Goal: Information Seeking & Learning: Learn about a topic

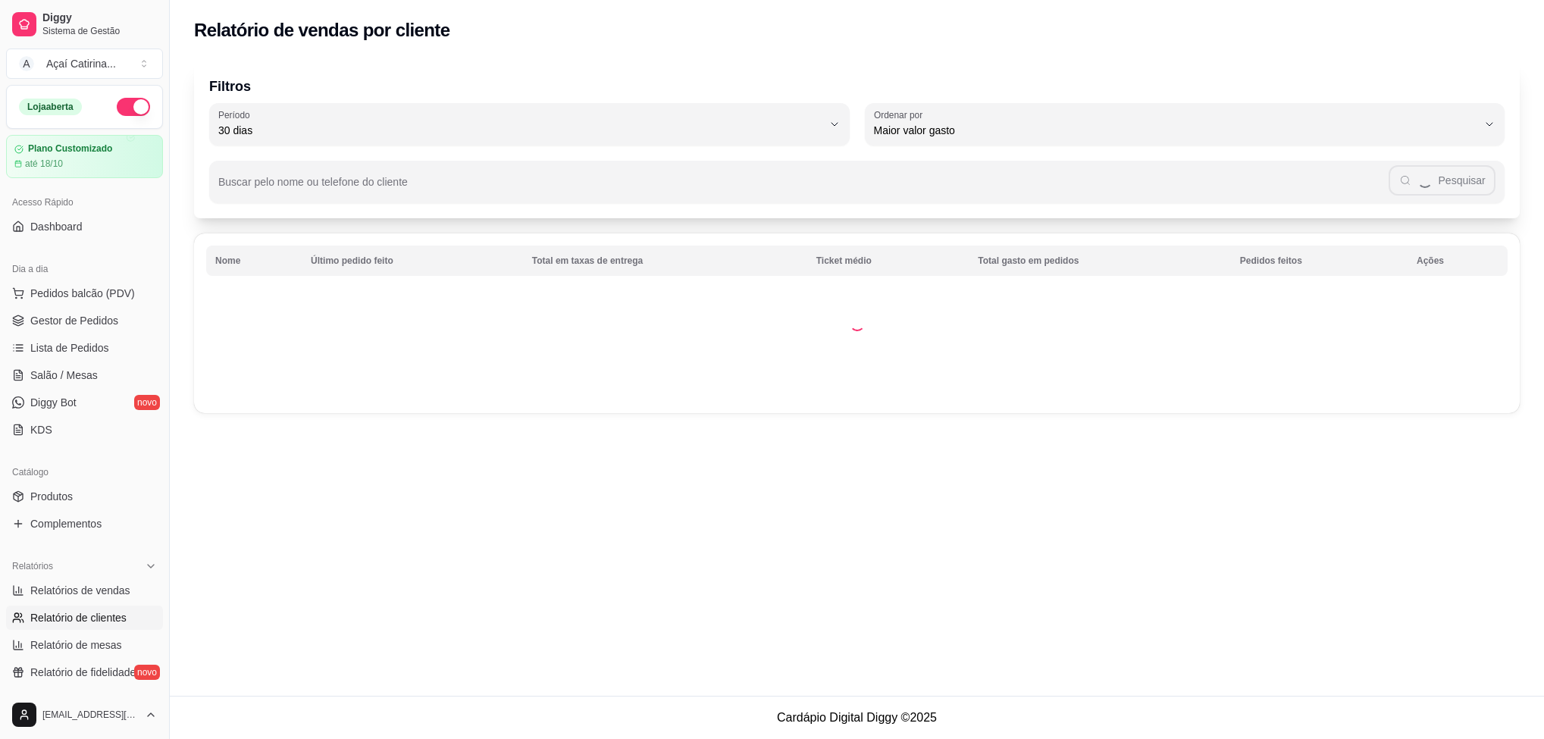
select select "30"
select select "HIGHEST_TOTAL_SPENT_WITH_ORDERS"
click at [117, 617] on span "Relatório de clientes" at bounding box center [78, 617] width 96 height 15
click at [112, 615] on span "Relatório de clientes" at bounding box center [78, 617] width 96 height 15
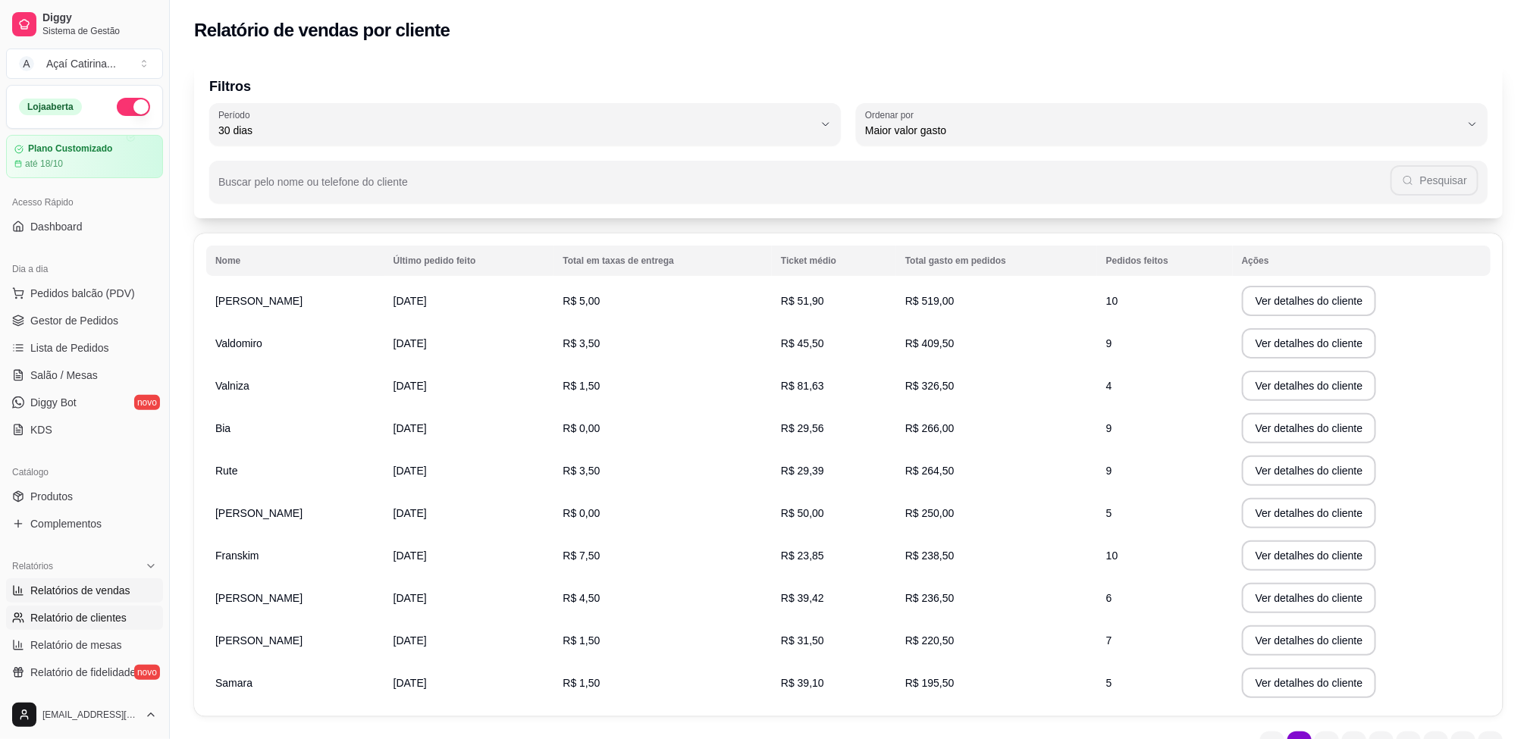
click at [110, 591] on span "Relatórios de vendas" at bounding box center [80, 590] width 100 height 15
select select "ALL"
select select "0"
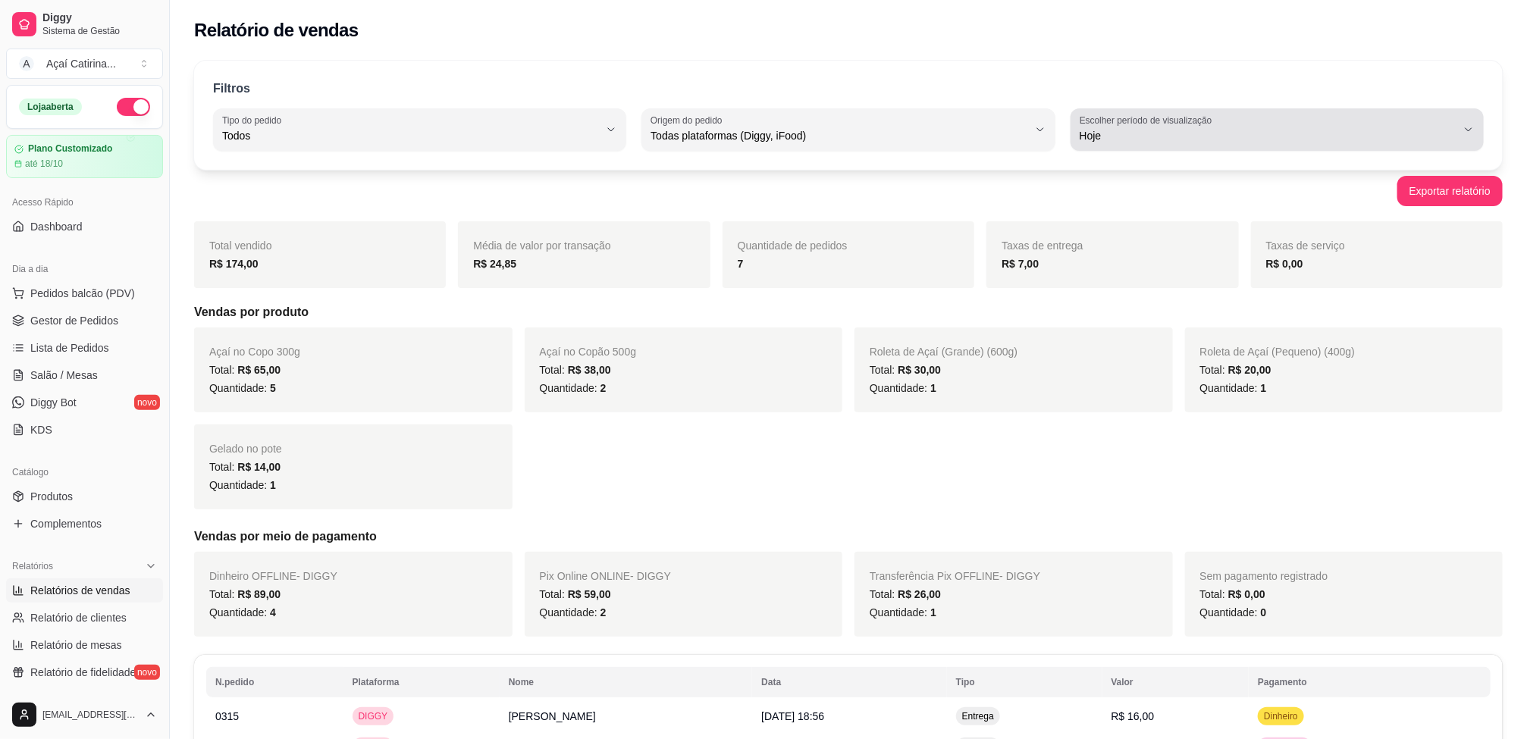
click at [1288, 124] on div "Hoje" at bounding box center [1267, 129] width 377 height 30
click at [1123, 321] on span "Customizado" at bounding box center [1269, 320] width 359 height 14
type input "-1"
select select "-1"
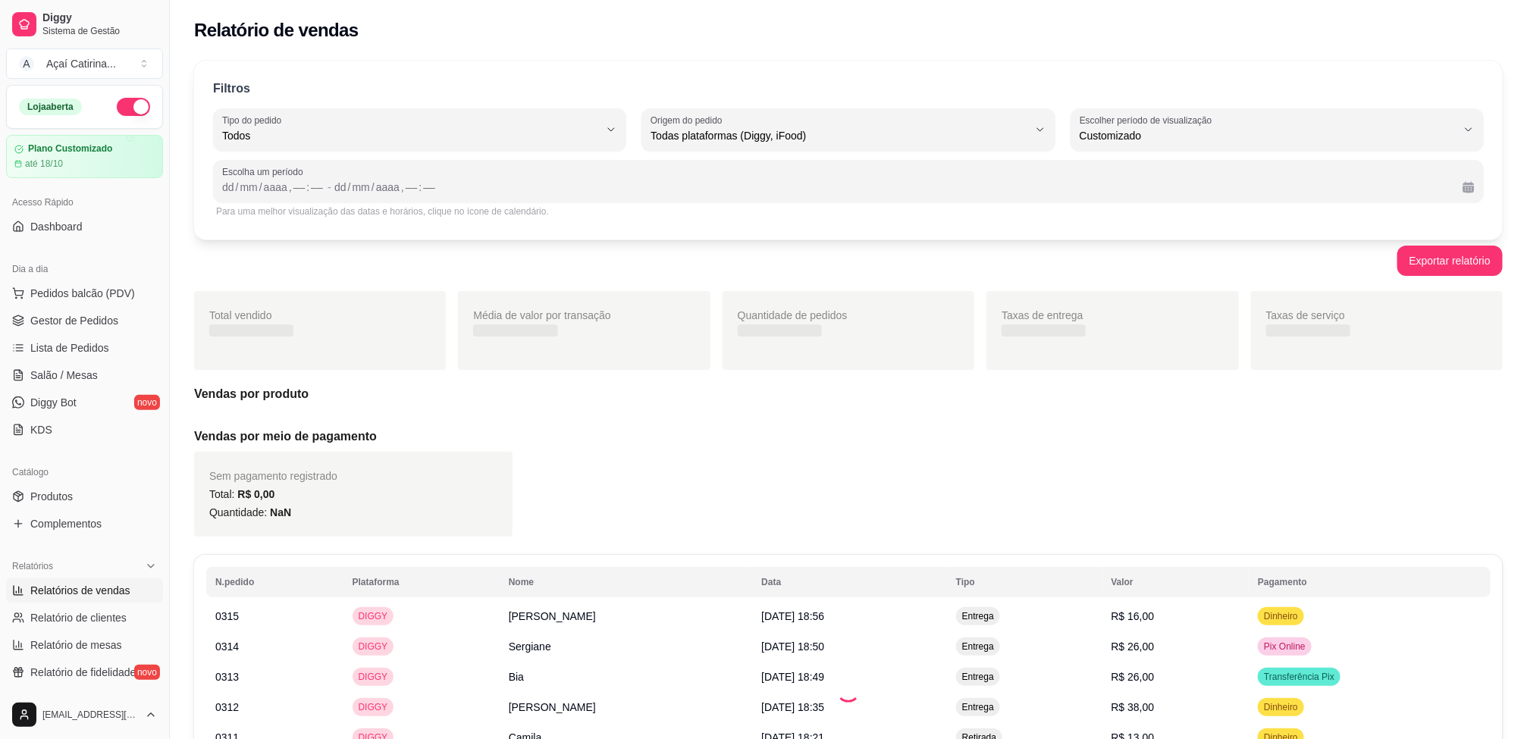
scroll to position [14, 0]
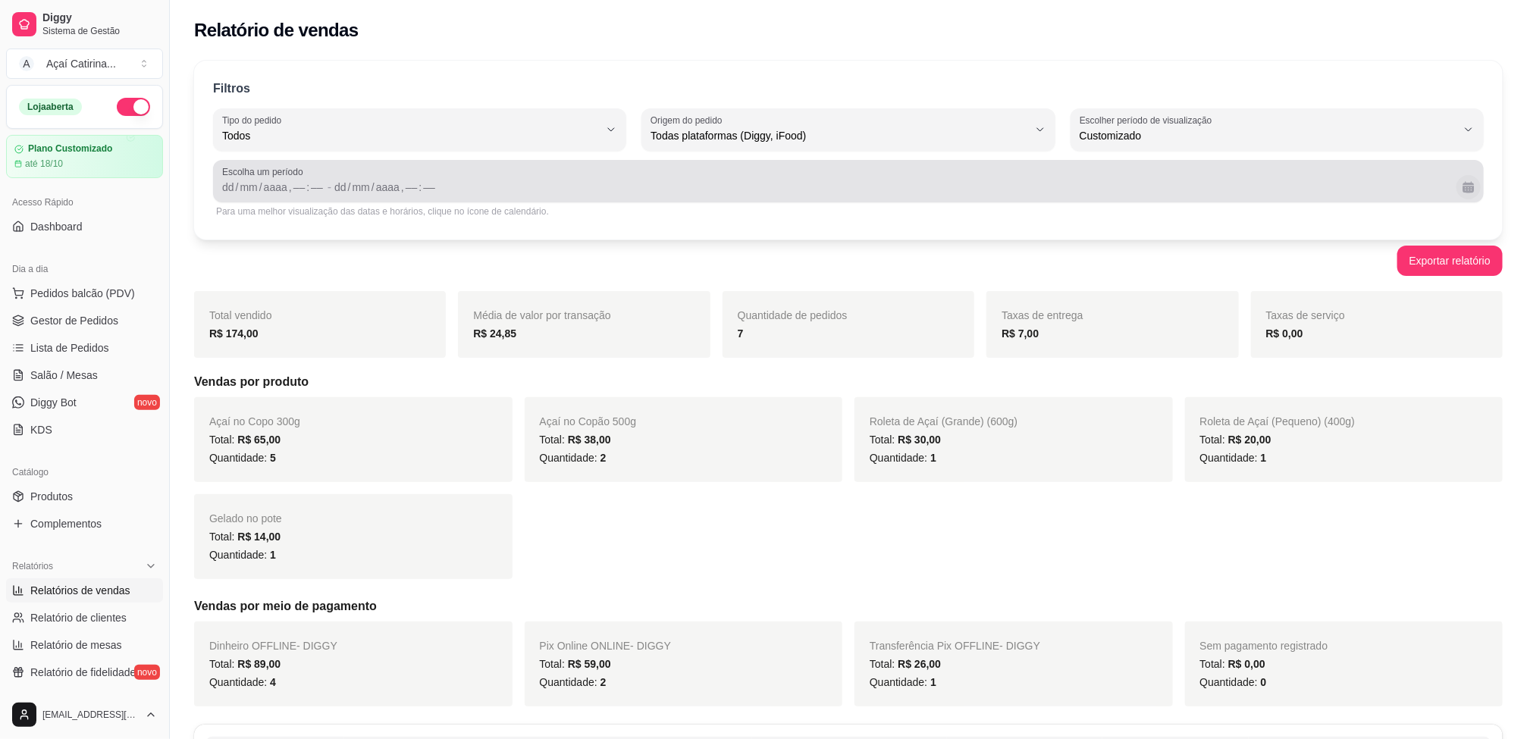
click at [1464, 189] on button "Calendário" at bounding box center [1468, 187] width 24 height 24
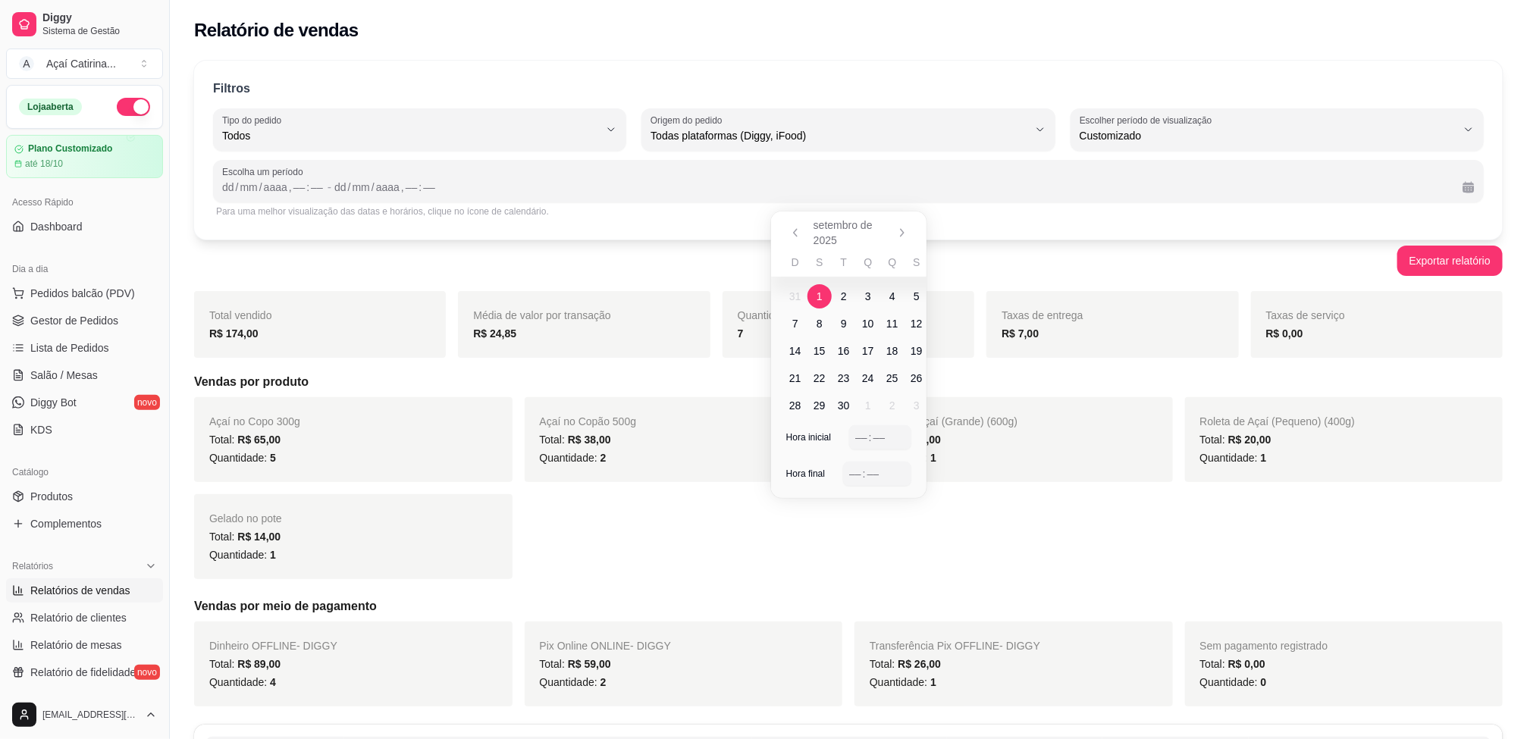
click at [819, 293] on span "1" at bounding box center [819, 296] width 6 height 15
click at [846, 375] on span "23" at bounding box center [844, 378] width 12 height 15
click at [894, 344] on span "18" at bounding box center [892, 350] width 12 height 15
click at [817, 283] on td "1" at bounding box center [819, 296] width 24 height 27
click at [889, 344] on span "18" at bounding box center [892, 350] width 12 height 15
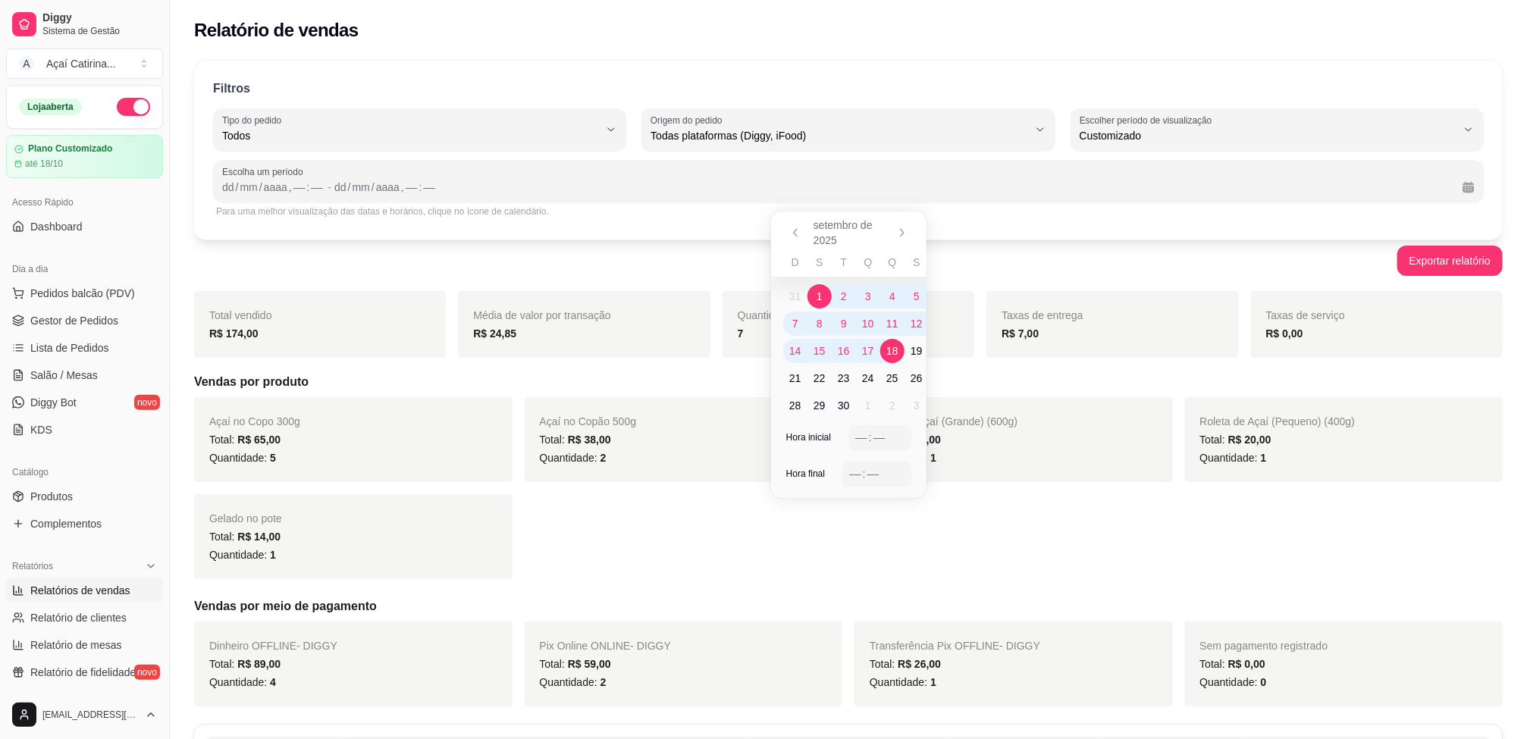
click at [815, 293] on span "1" at bounding box center [819, 296] width 24 height 24
click at [865, 430] on div "––" at bounding box center [861, 437] width 15 height 15
click at [849, 478] on div "––" at bounding box center [854, 473] width 15 height 15
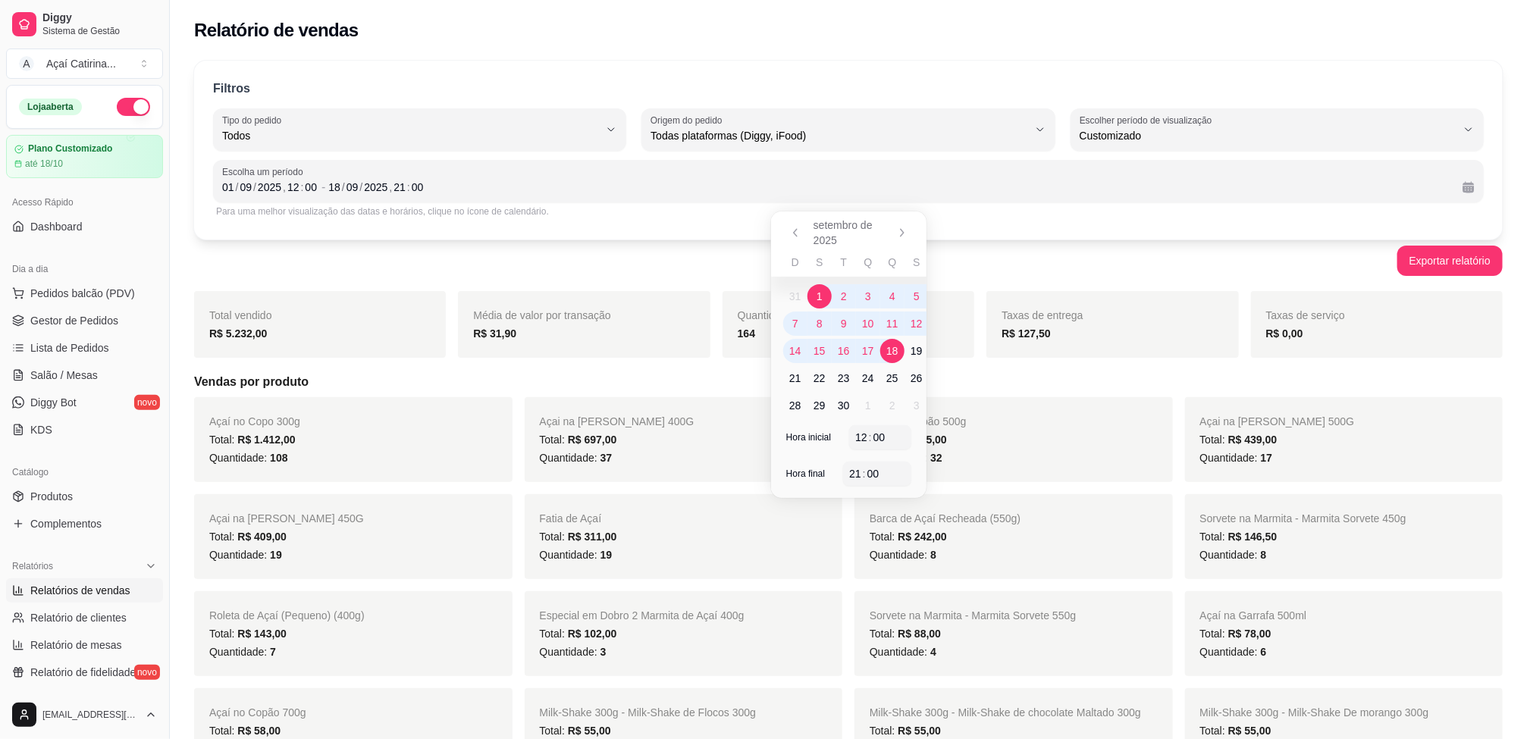
click at [915, 348] on span "19" at bounding box center [916, 350] width 12 height 15
click at [808, 298] on span "1" at bounding box center [819, 296] width 24 height 24
click at [1447, 183] on div "[DATE] 21 : 00" at bounding box center [889, 187] width 1122 height 18
click at [1465, 182] on button "Calendário" at bounding box center [1467, 186] width 23 height 23
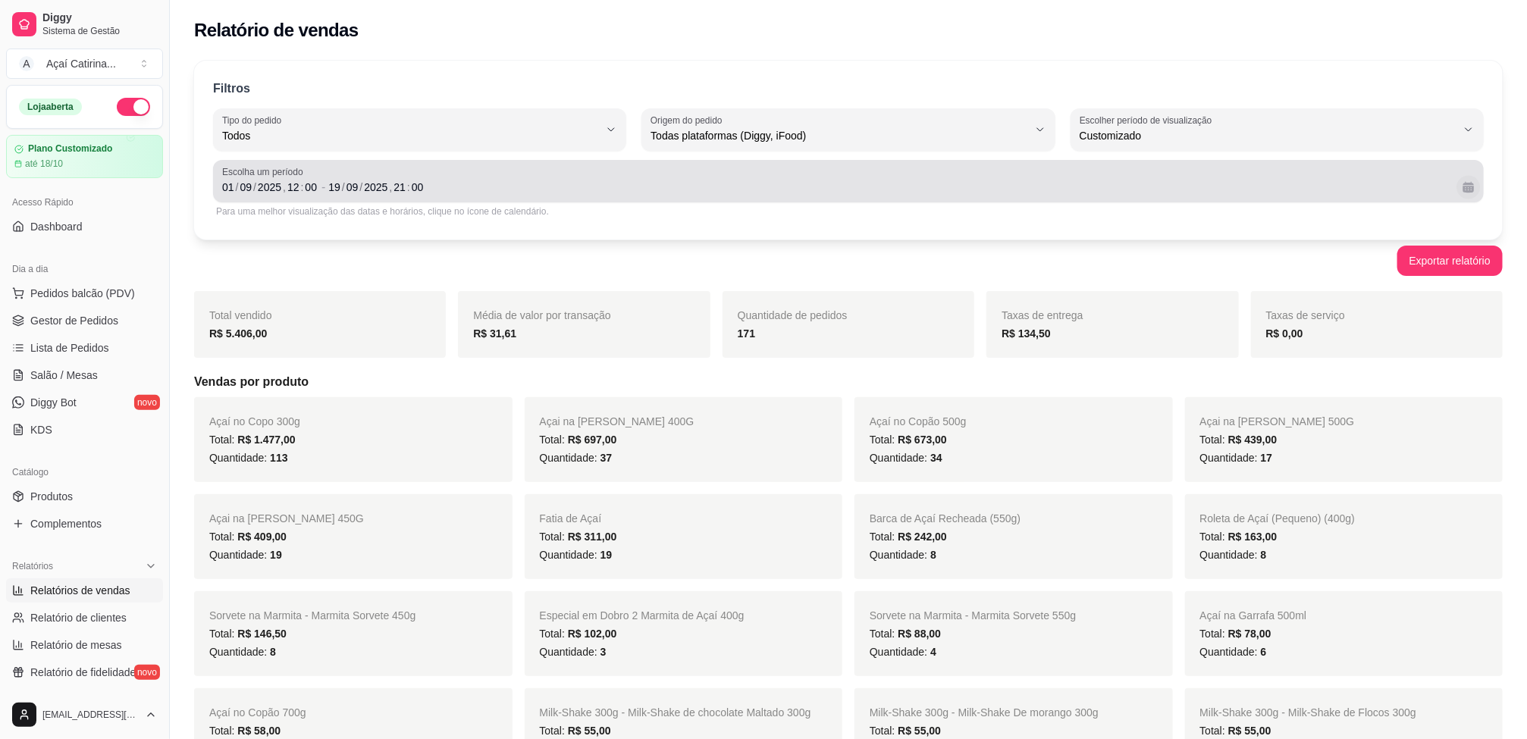
click at [1471, 184] on button "Calendário" at bounding box center [1467, 186] width 23 height 23
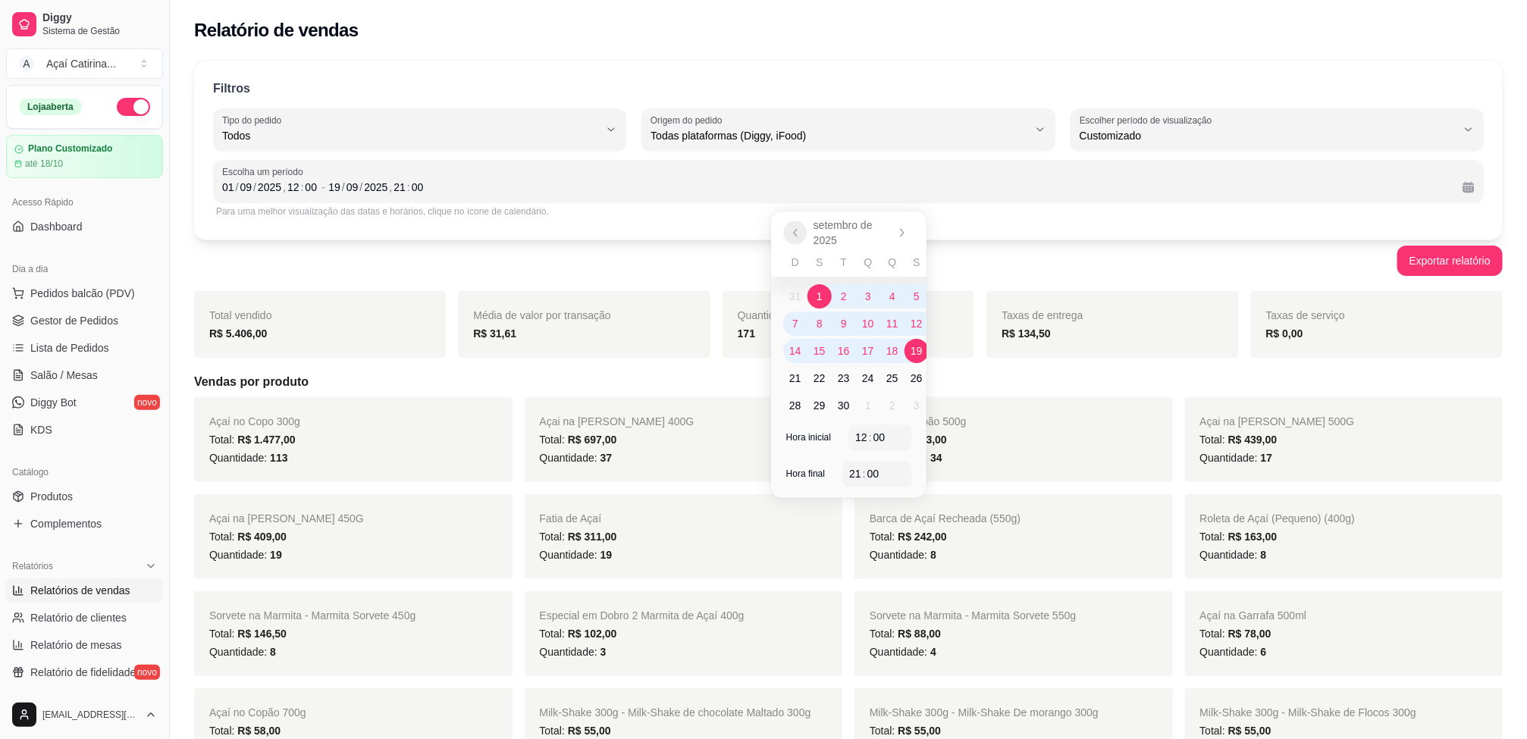
click at [800, 223] on button "Anterior" at bounding box center [794, 232] width 23 height 23
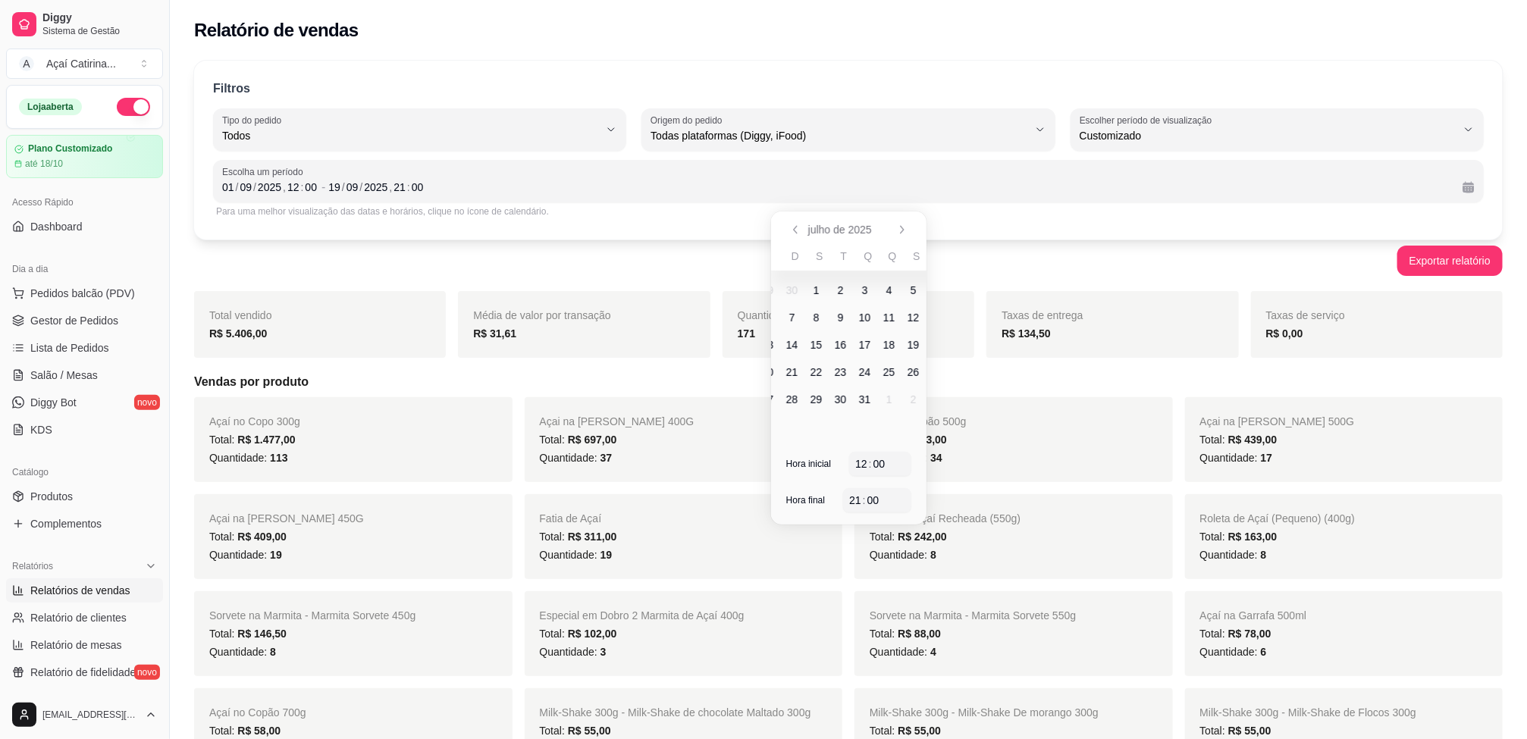
click at [800, 224] on icon "Anterior" at bounding box center [795, 230] width 12 height 12
click at [803, 223] on button "Anterior" at bounding box center [794, 229] width 23 height 23
click at [803, 223] on button "Anterior" at bounding box center [794, 232] width 23 height 23
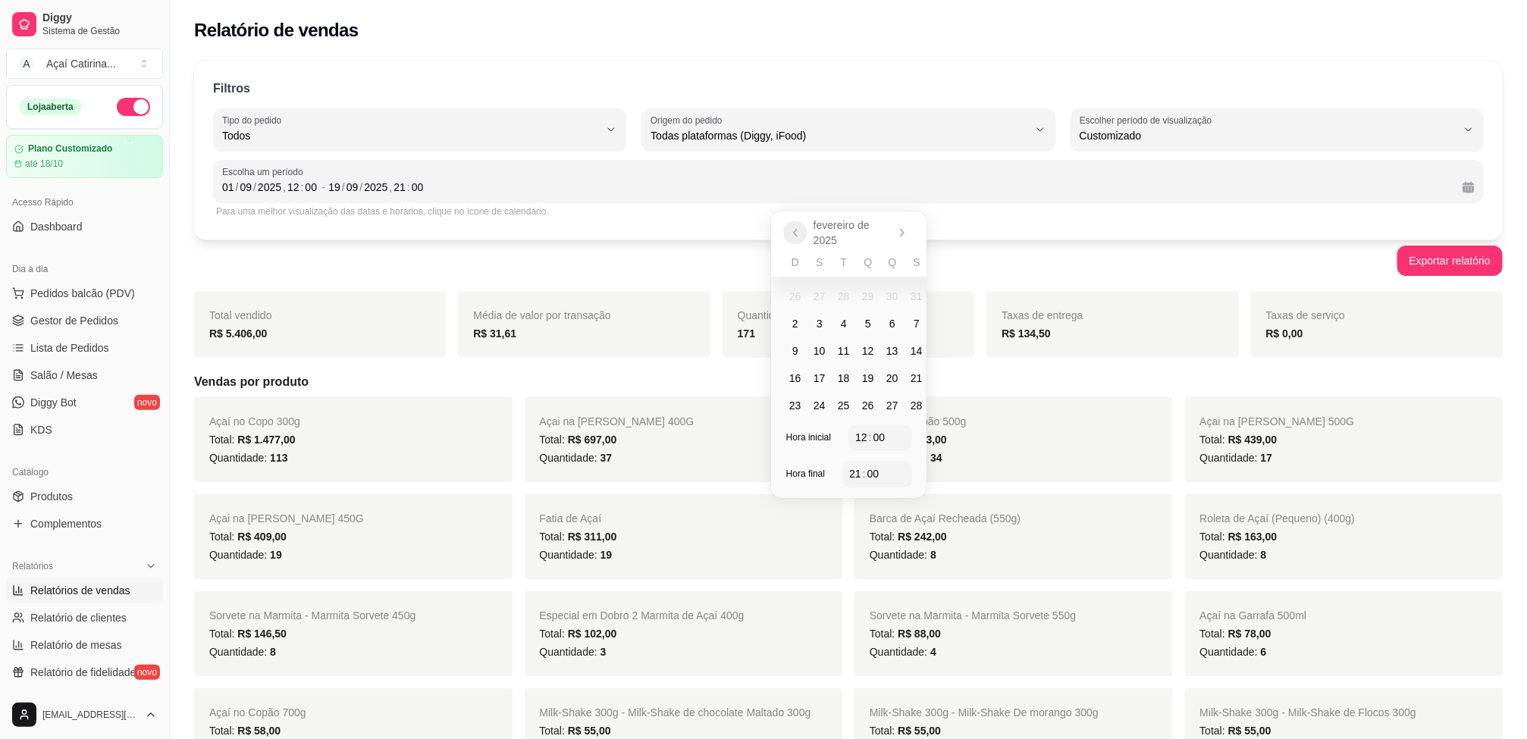
click at [803, 223] on button "Anterior" at bounding box center [794, 232] width 23 height 23
click at [872, 287] on span "1" at bounding box center [868, 296] width 24 height 24
click at [905, 226] on button "Próximo" at bounding box center [902, 233] width 24 height 24
click at [905, 227] on icon "Próximo" at bounding box center [902, 233] width 12 height 12
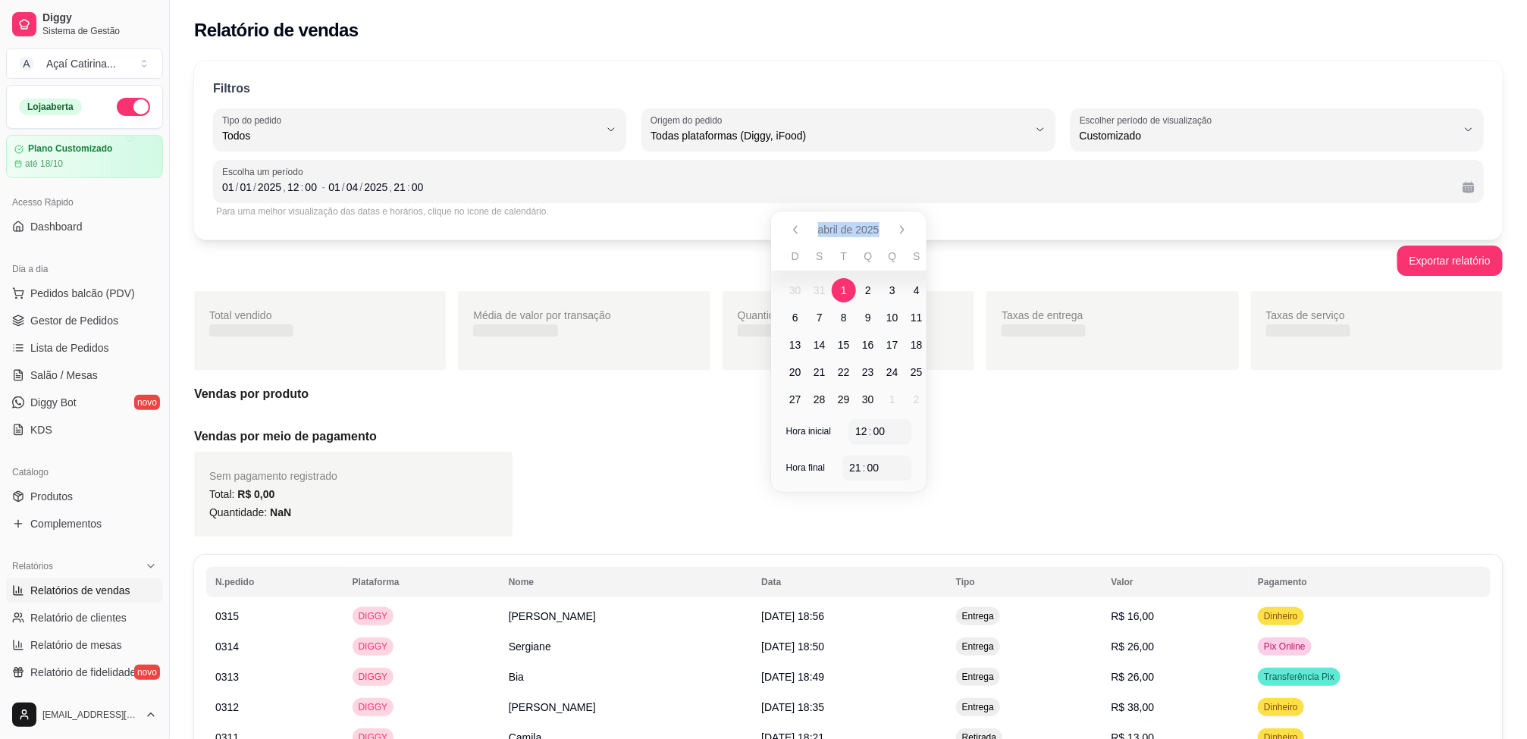
click at [905, 226] on icon "Próximo" at bounding box center [902, 230] width 12 height 12
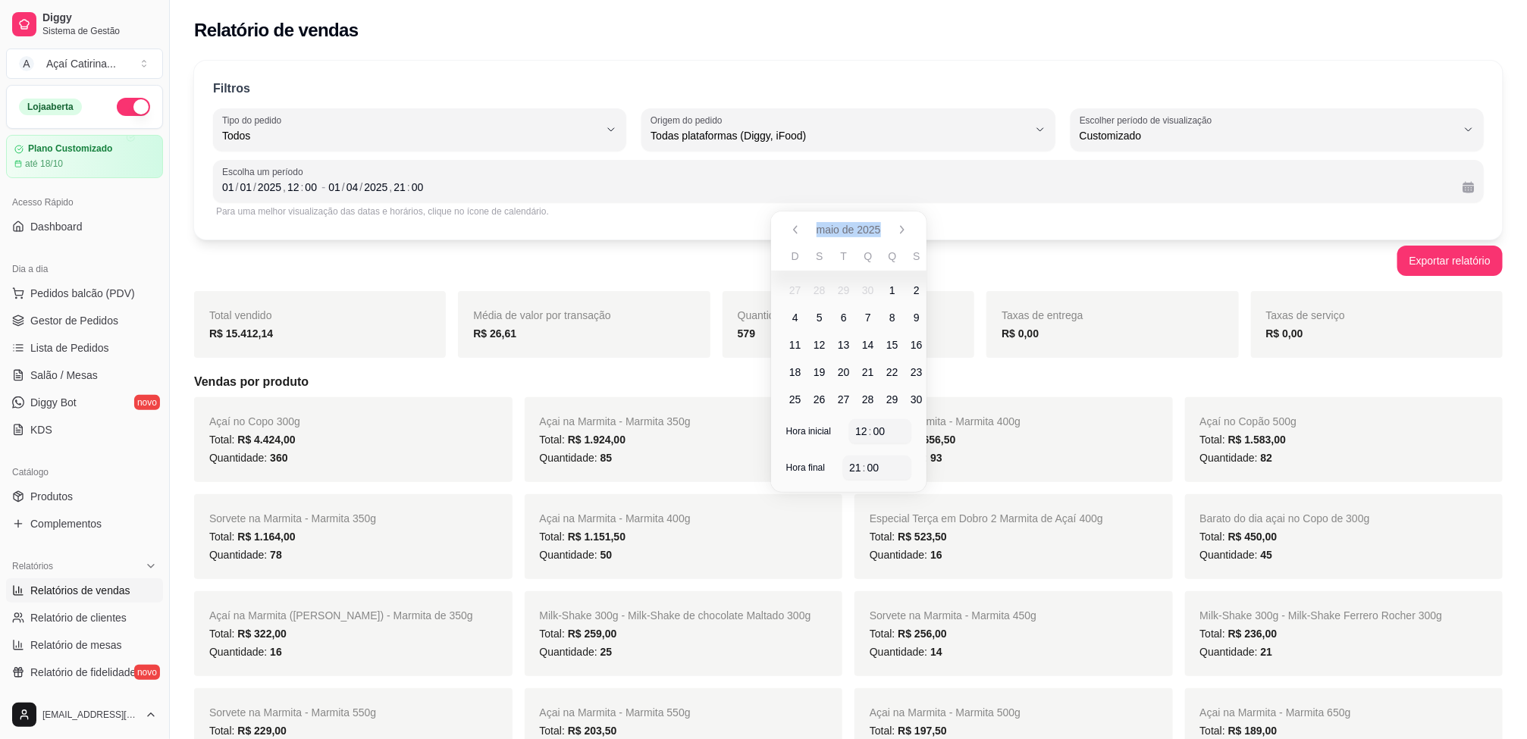
click at [801, 224] on button "Anterior" at bounding box center [795, 230] width 24 height 24
click at [799, 224] on icon "Anterior" at bounding box center [795, 230] width 12 height 12
click at [799, 224] on button "Anterior" at bounding box center [794, 232] width 23 height 23
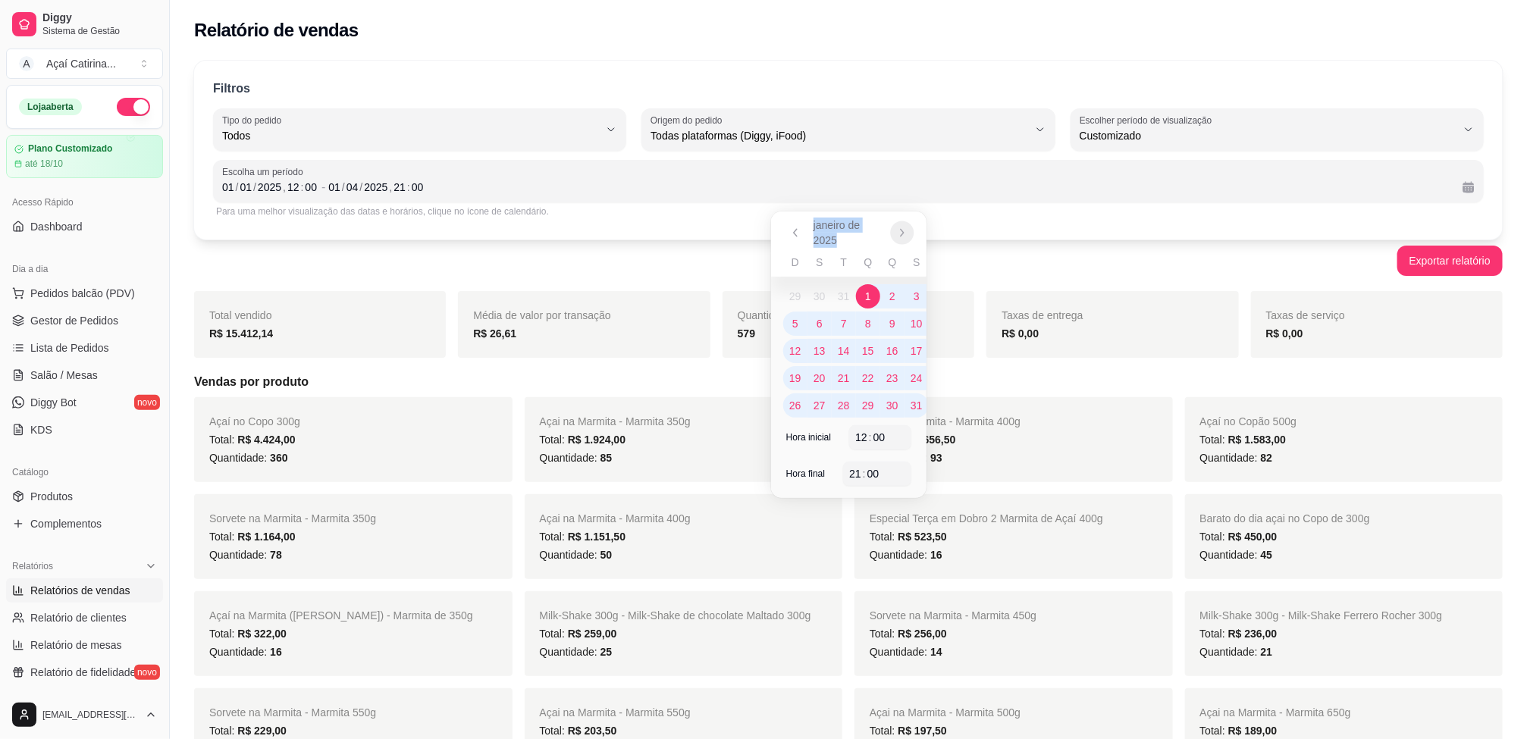
click at [904, 228] on icon "Próximo" at bounding box center [902, 233] width 12 height 12
click at [901, 227] on icon "Próximo" at bounding box center [902, 233] width 12 height 12
click at [797, 230] on icon "Anterior" at bounding box center [795, 233] width 12 height 12
click at [867, 296] on span "1" at bounding box center [868, 296] width 6 height 15
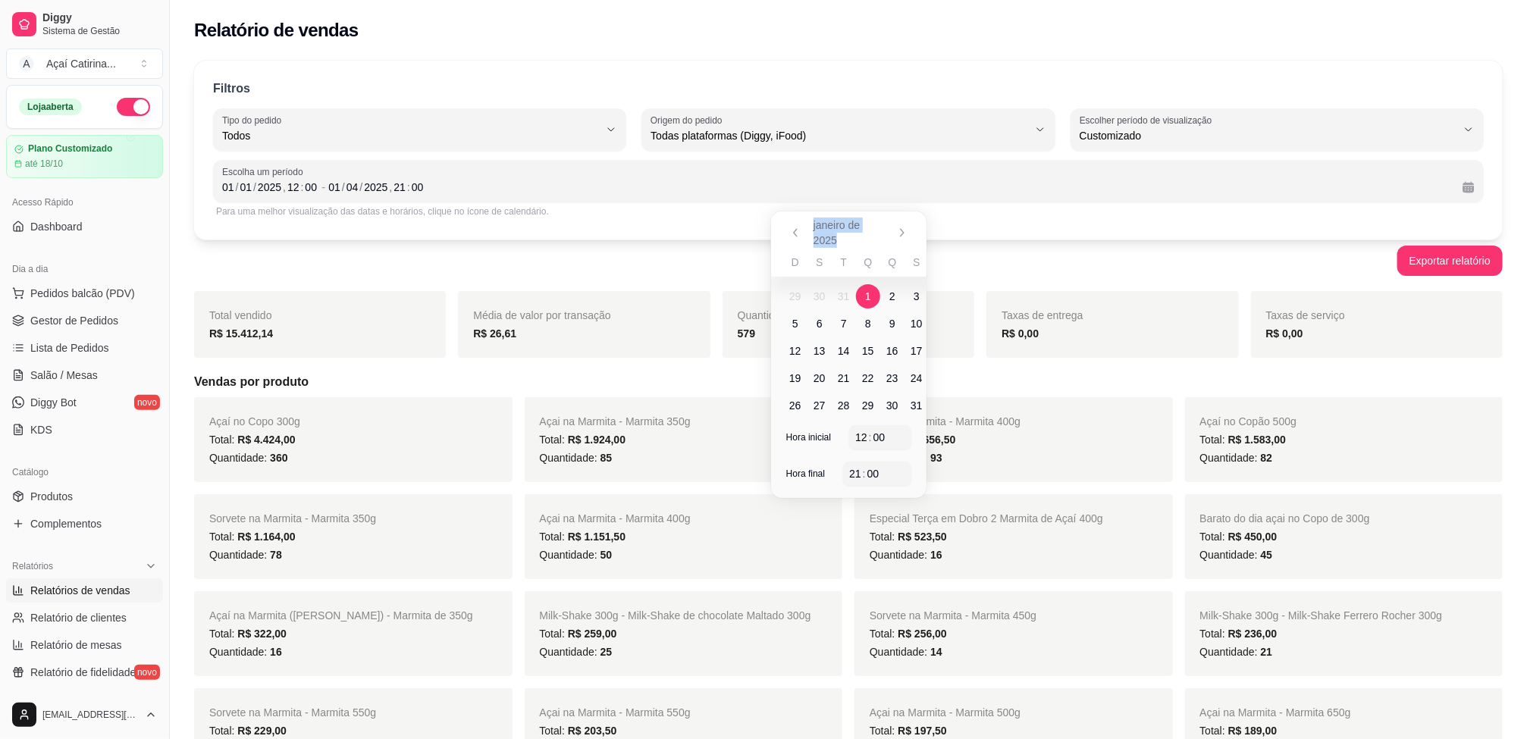
click at [867, 296] on span "1" at bounding box center [868, 296] width 6 height 15
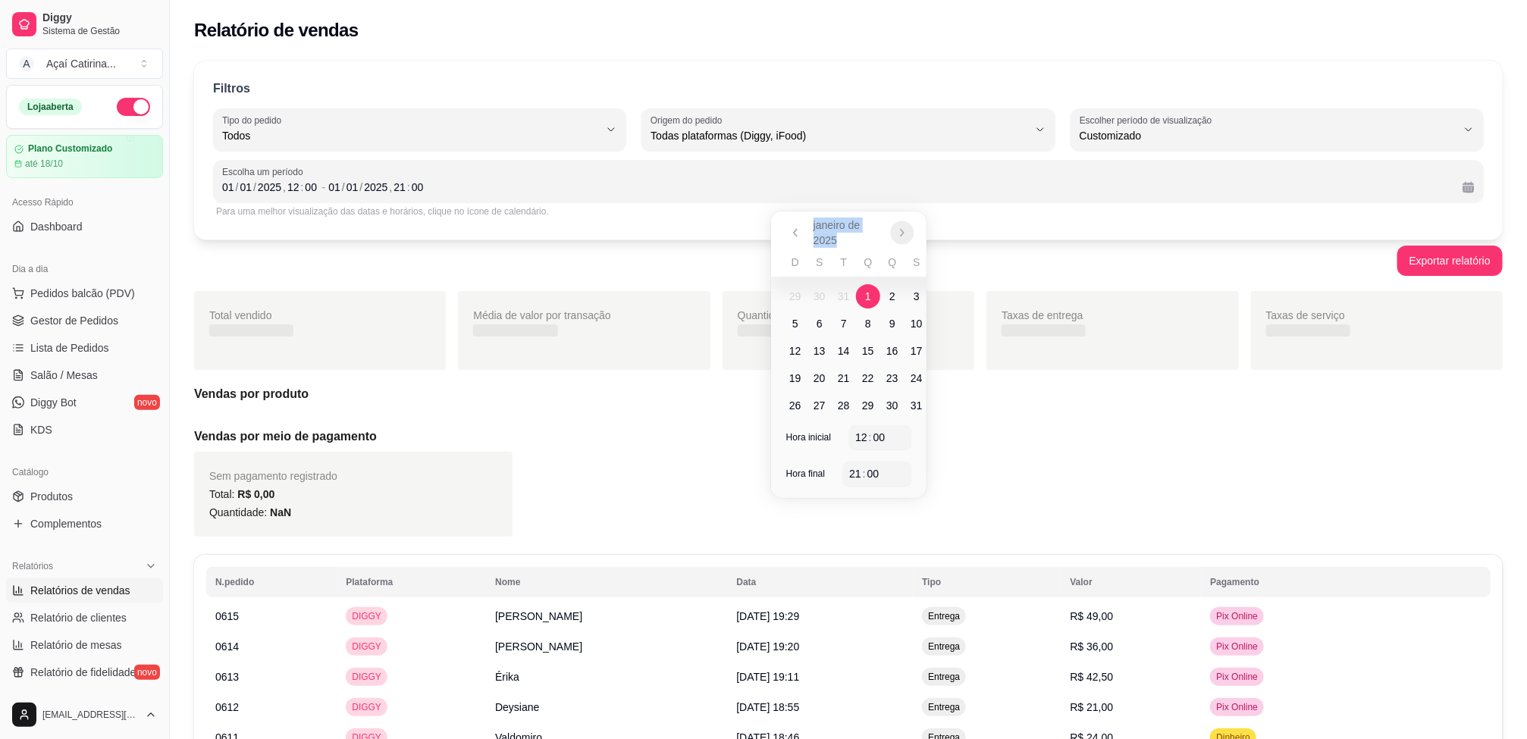
click at [898, 225] on button "Próximo" at bounding box center [901, 232] width 23 height 23
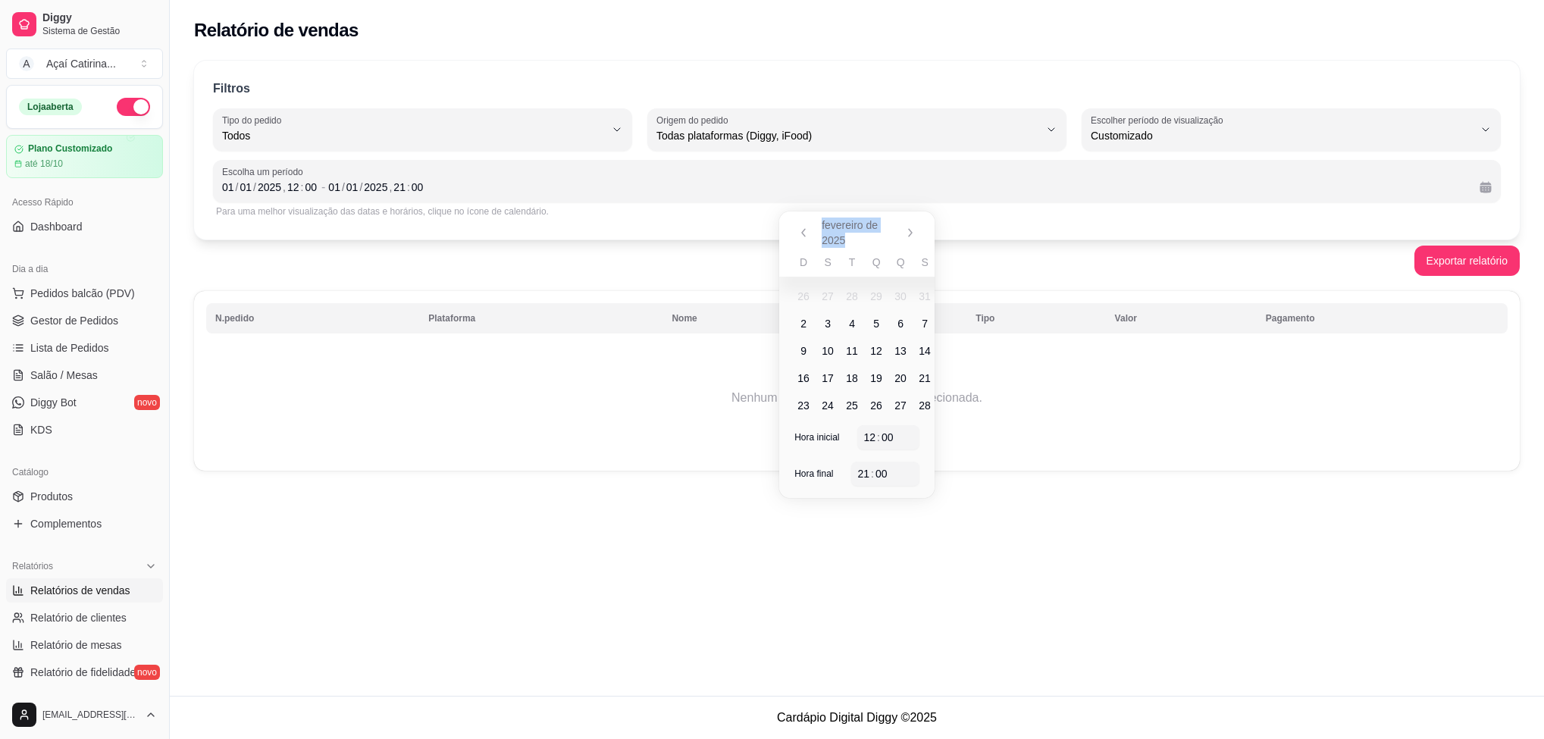
click at [897, 224] on div "fevereiro de 2025" at bounding box center [856, 232] width 155 height 42
click at [905, 225] on button "Próximo" at bounding box center [909, 232] width 23 height 23
click at [905, 225] on button "Próximo" at bounding box center [910, 233] width 24 height 24
click at [905, 225] on icon "Próximo" at bounding box center [910, 230] width 12 height 12
click at [908, 228] on icon "Próximo" at bounding box center [910, 230] width 12 height 12
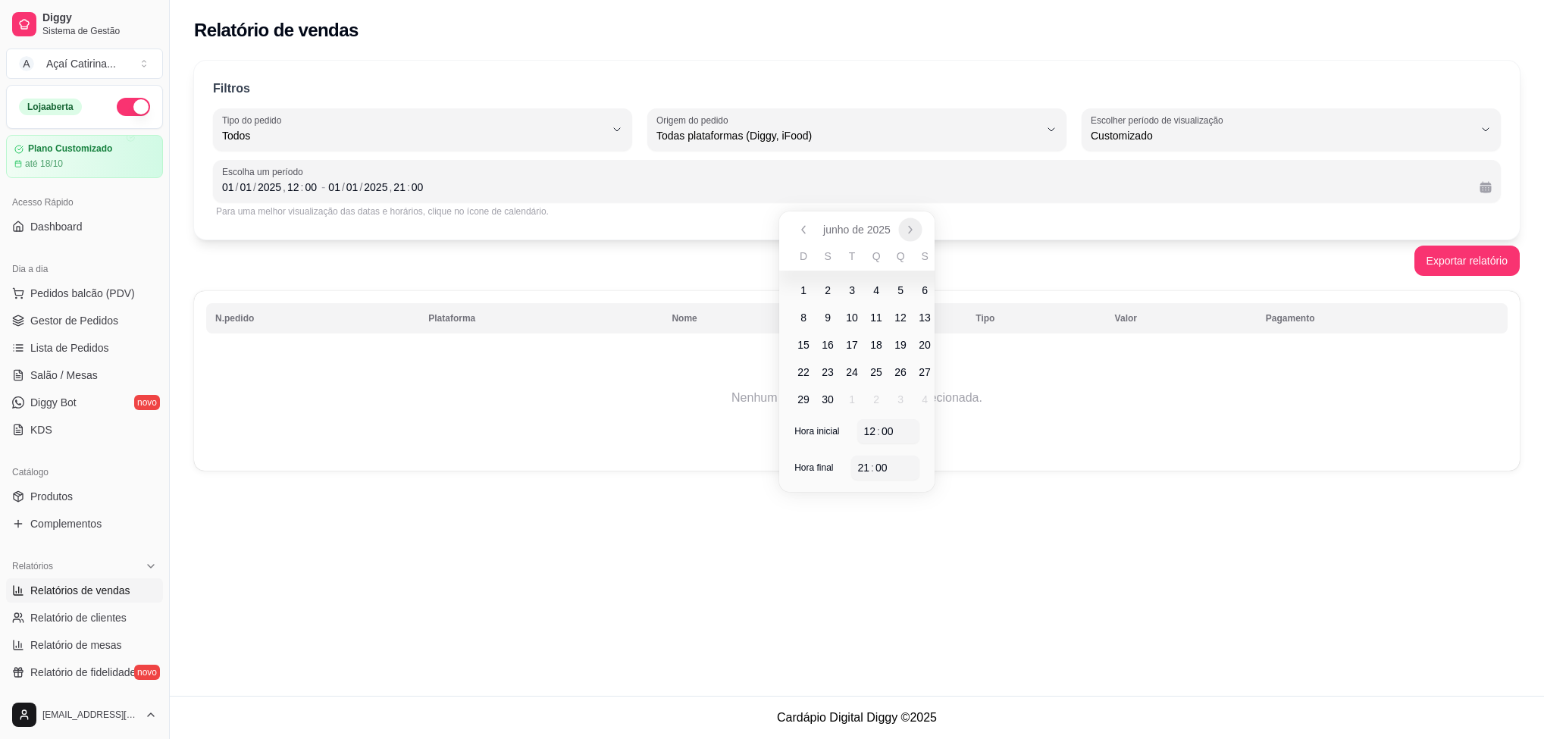
click at [908, 228] on icon "Próximo" at bounding box center [910, 230] width 12 height 12
click at [910, 230] on icon "Próximo" at bounding box center [910, 230] width 12 height 12
click at [910, 230] on icon "Próximo" at bounding box center [910, 232] width 3 height 7
click at [906, 343] on span "18" at bounding box center [900, 350] width 12 height 15
click at [812, 225] on button "Anterior" at bounding box center [803, 232] width 23 height 23
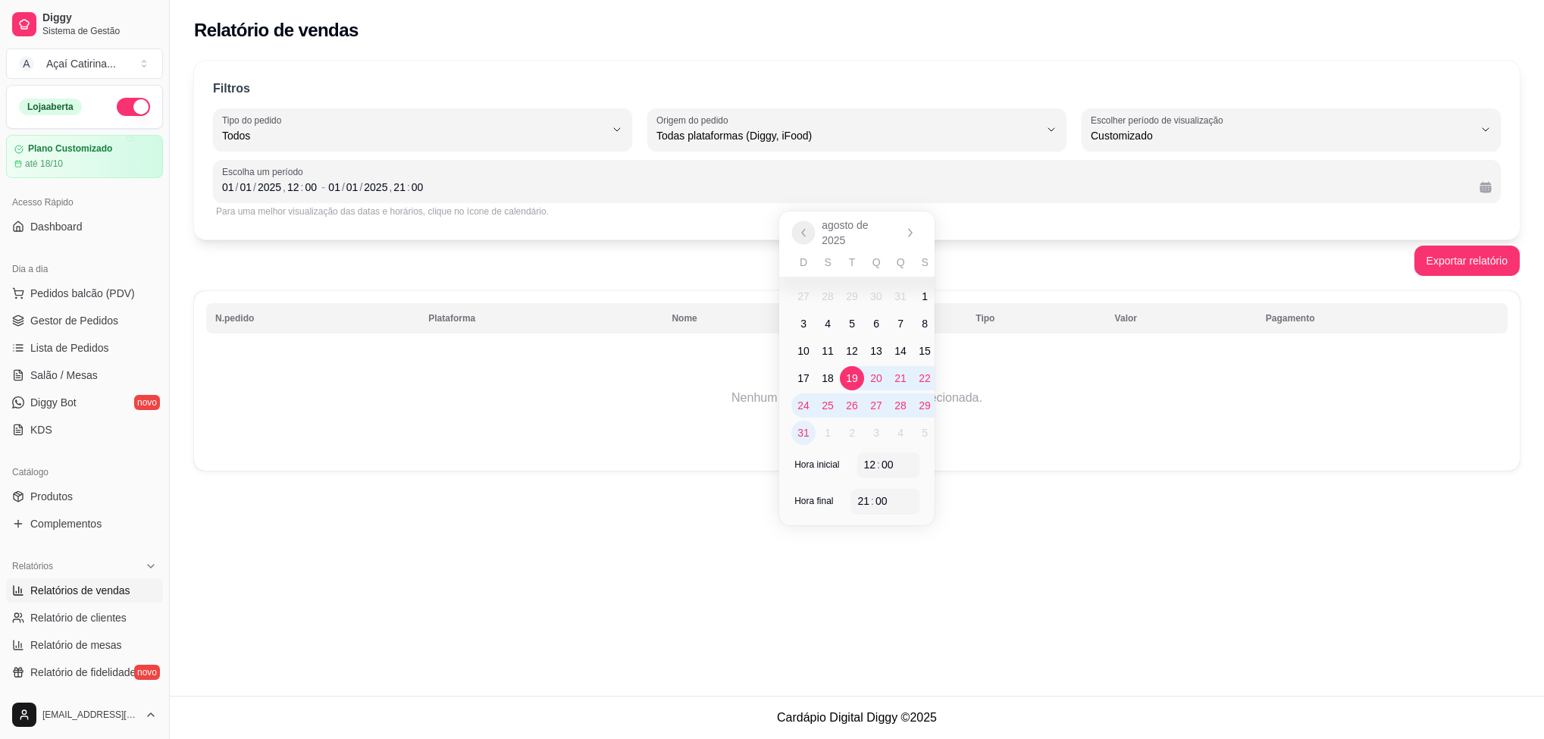
click at [808, 221] on button "Anterior" at bounding box center [803, 232] width 23 height 23
click at [807, 219] on button "Anterior" at bounding box center [803, 229] width 23 height 23
click at [805, 218] on button "Anterior" at bounding box center [803, 229] width 23 height 23
click at [803, 216] on div "junho de 2025" at bounding box center [856, 229] width 155 height 36
click at [800, 214] on div "junho de 2025" at bounding box center [856, 229] width 155 height 36
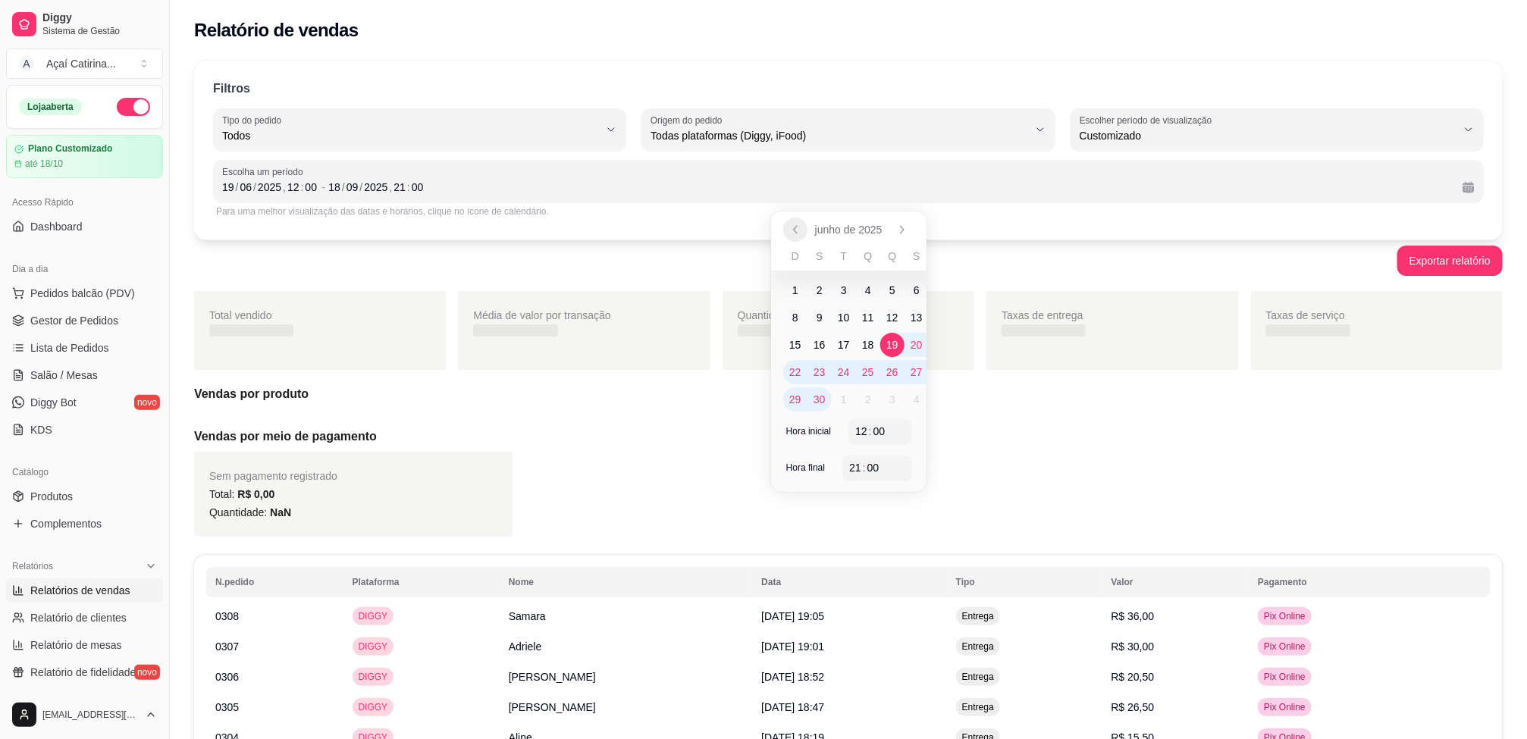
click at [803, 230] on button "Anterior" at bounding box center [795, 230] width 24 height 24
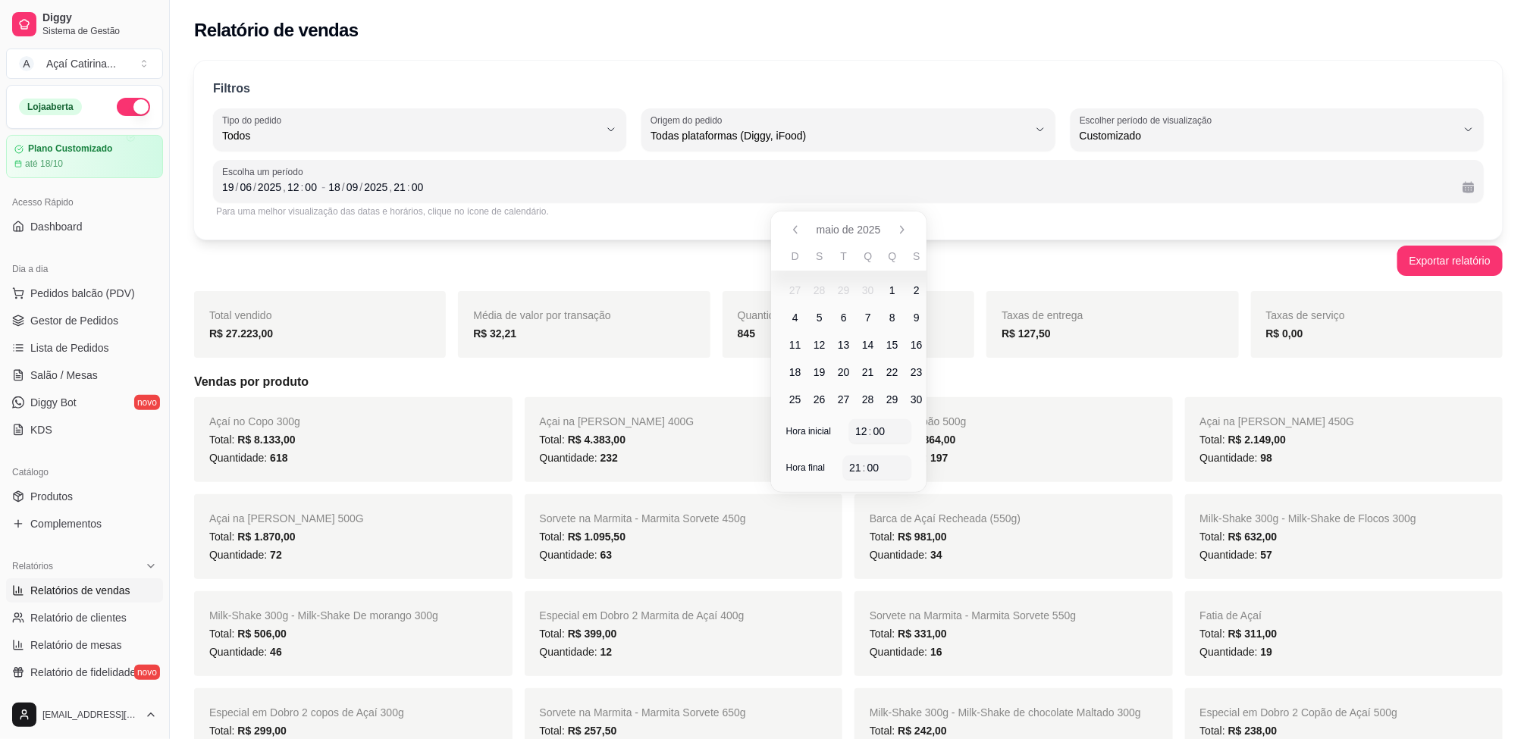
drag, startPoint x: 981, startPoint y: 428, endPoint x: 969, endPoint y: 292, distance: 136.2
click at [983, 426] on div "Açaí no Copão 500g Total: R$ 3.864,00 Quantidade: 197" at bounding box center [1013, 439] width 318 height 85
click at [257, 175] on span "Escolha um período" at bounding box center [848, 172] width 1252 height 12
click at [252, 185] on div "/" at bounding box center [255, 187] width 6 height 15
click at [232, 176] on span "Escolha um período" at bounding box center [848, 172] width 1252 height 12
